Goal: Navigation & Orientation: Find specific page/section

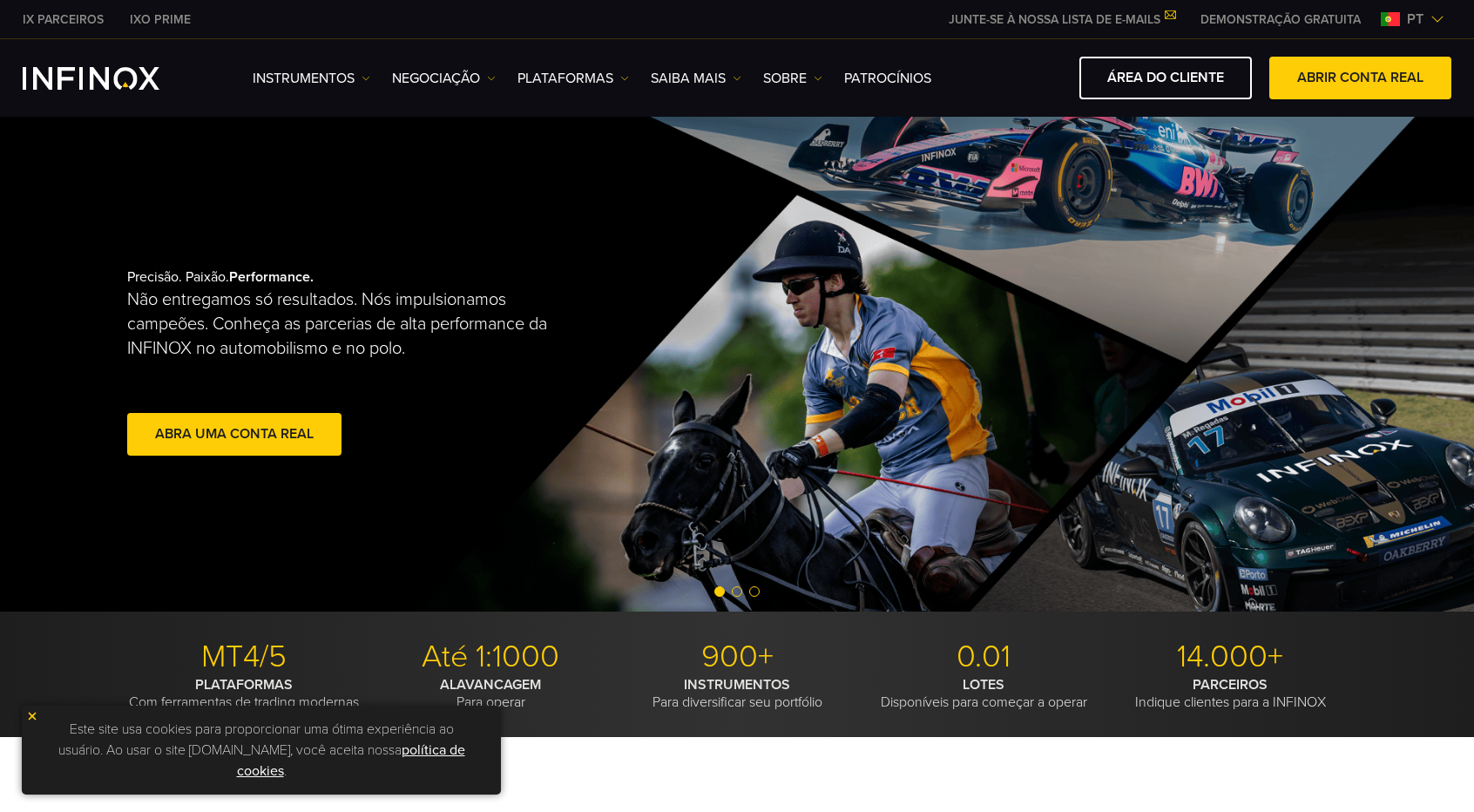
click at [1436, 14] on img at bounding box center [1437, 20] width 14 height 14
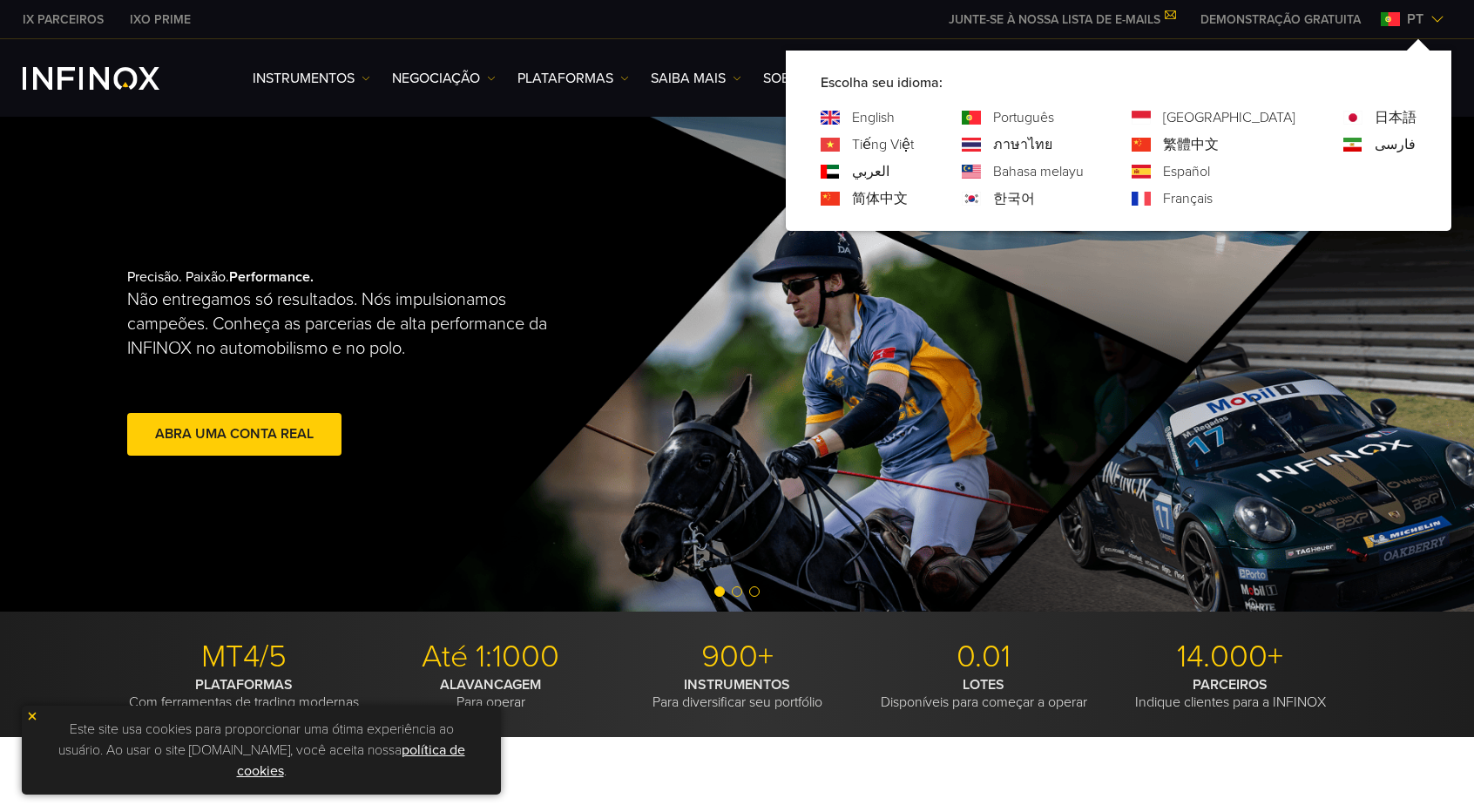
click at [1436, 14] on img at bounding box center [1437, 20] width 14 height 14
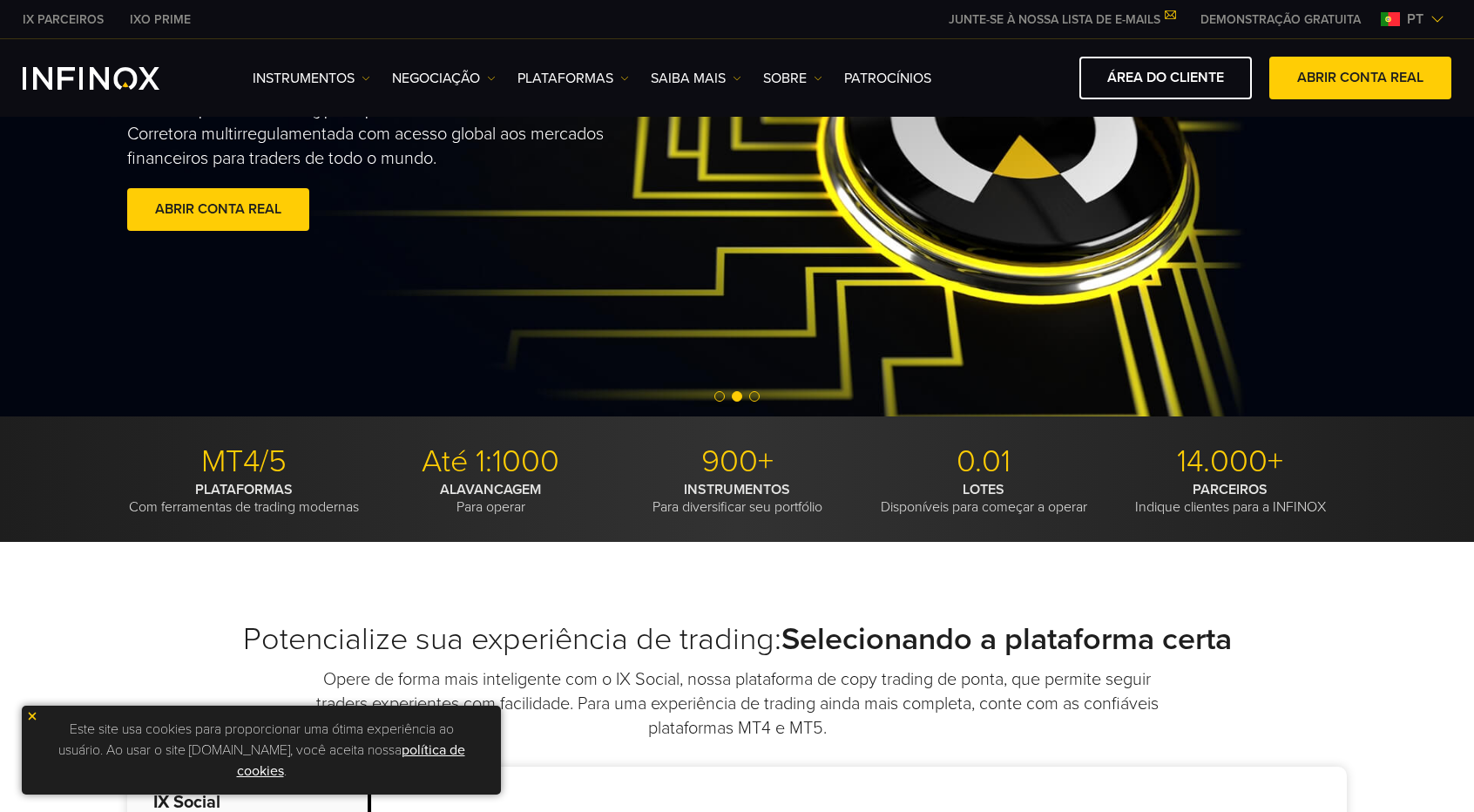
scroll to position [406, 0]
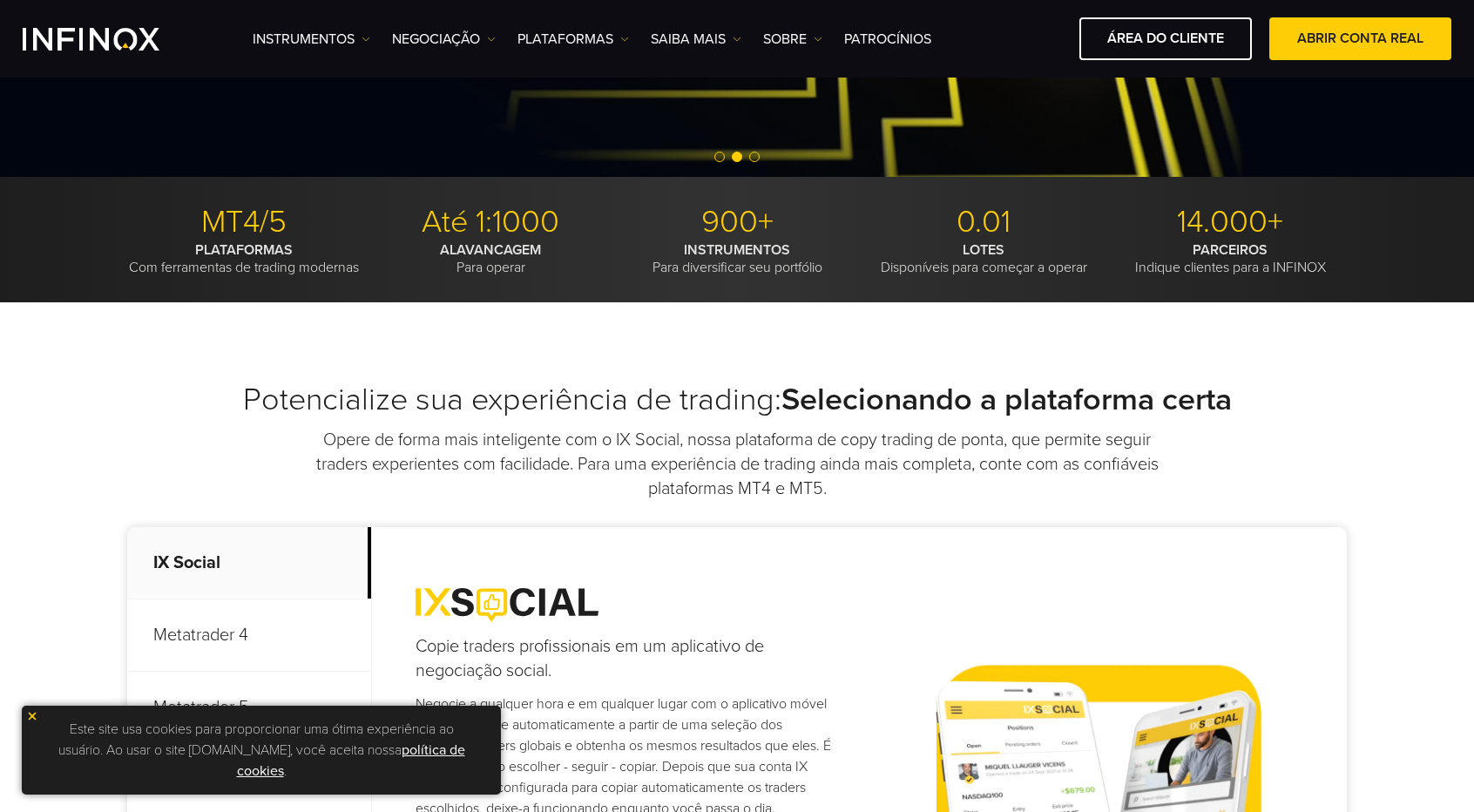
click at [35, 716] on img at bounding box center [32, 716] width 13 height 13
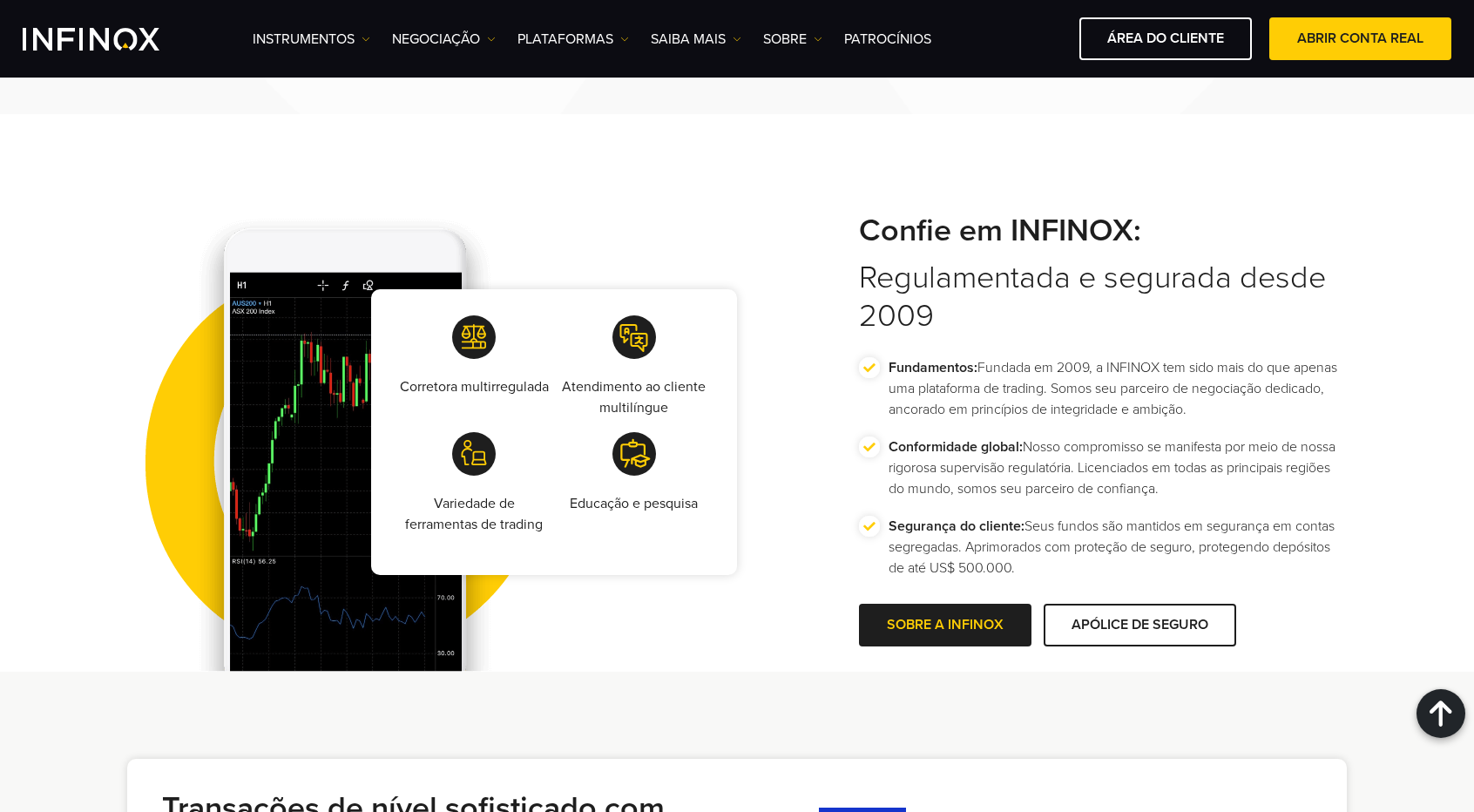
scroll to position [3048, 0]
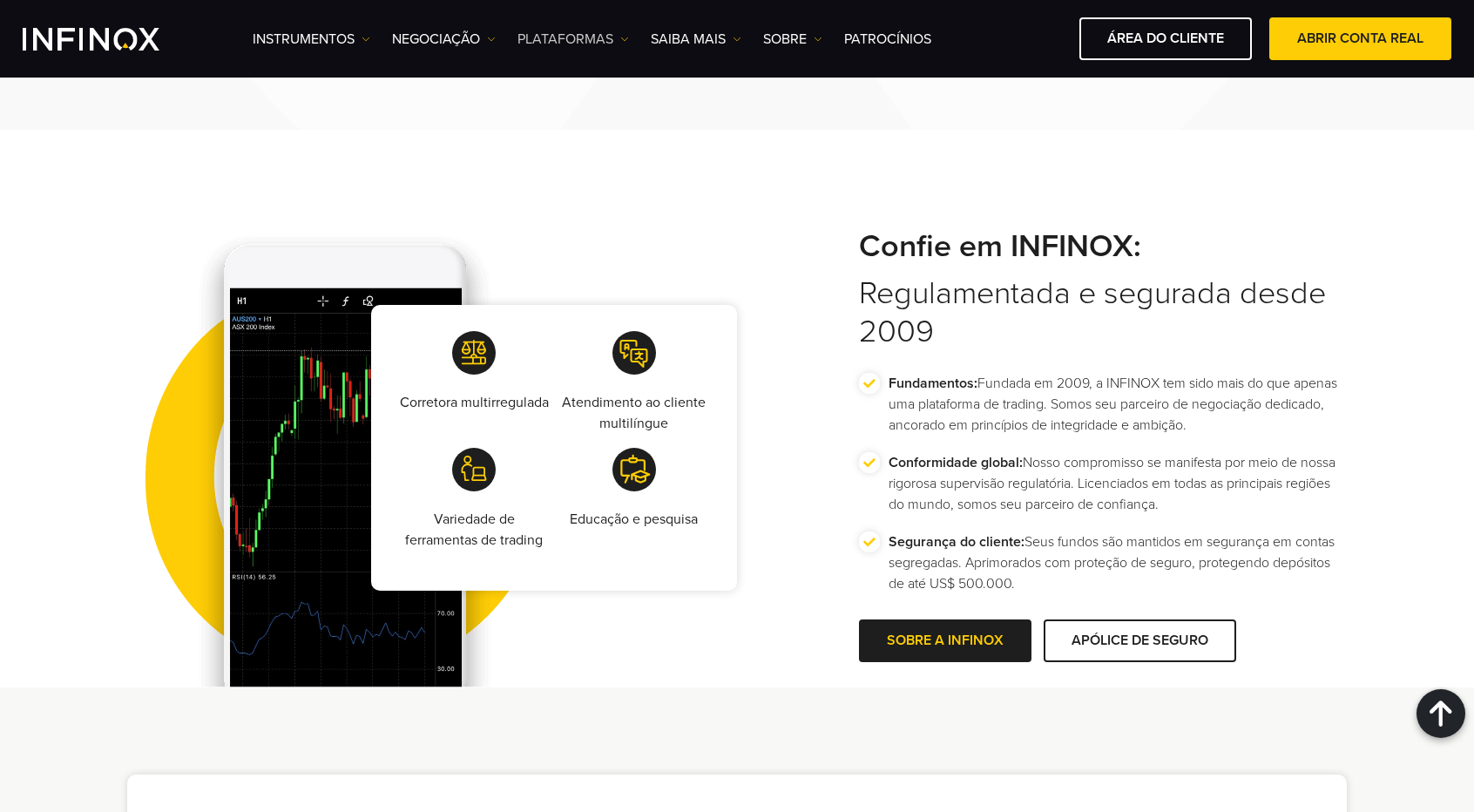
click at [627, 41] on img at bounding box center [624, 39] width 9 height 9
click at [559, 129] on link "MT5" at bounding box center [597, 132] width 159 height 38
